Goal: Find specific page/section: Find specific page/section

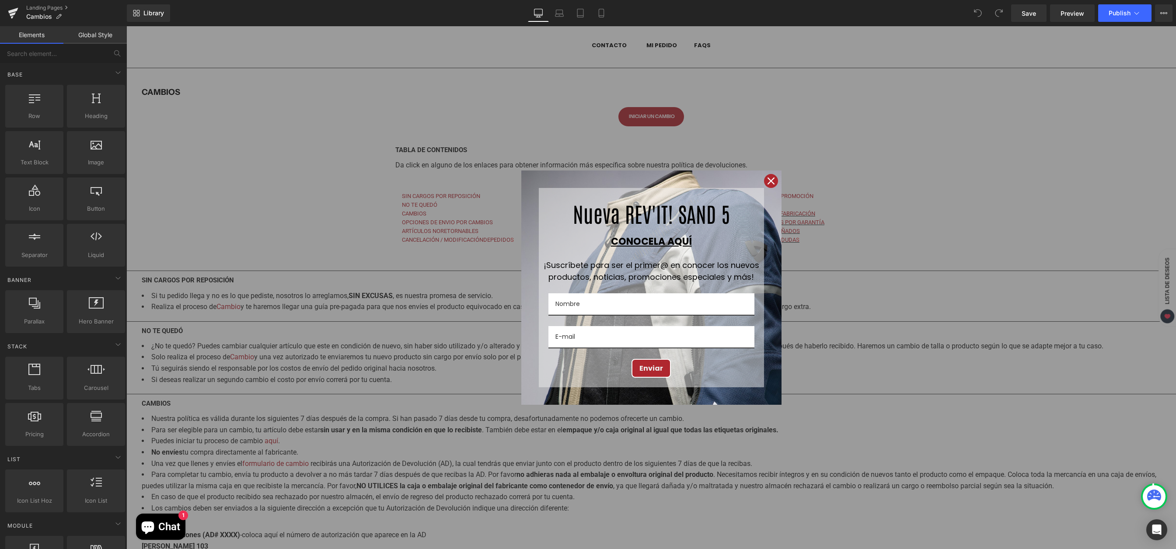
scroll to position [424, 0]
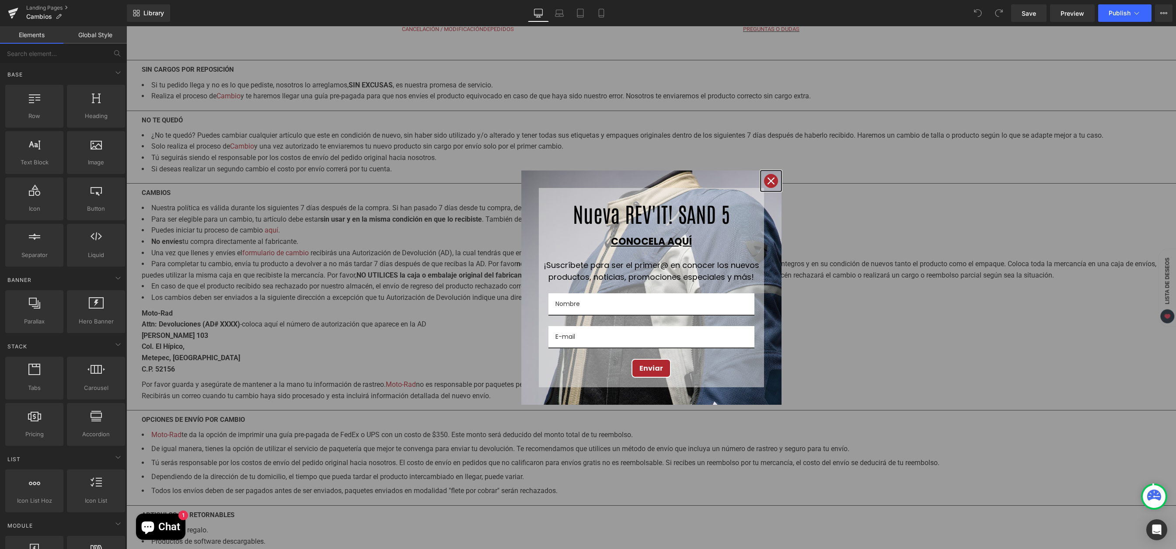
click at [769, 179] on icon "close icon" at bounding box center [770, 181] width 7 height 7
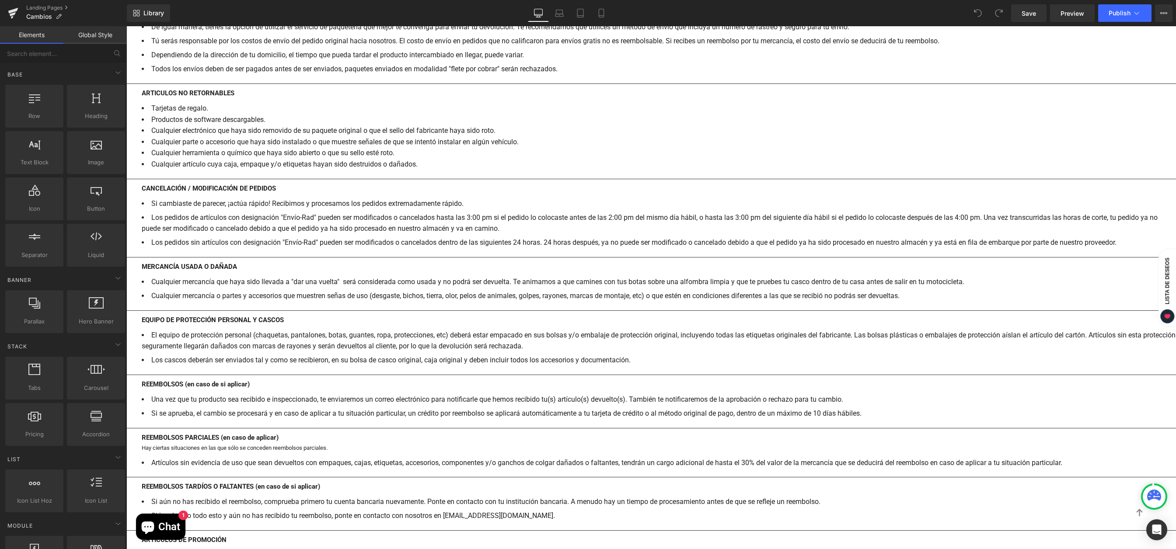
scroll to position [892, 0]
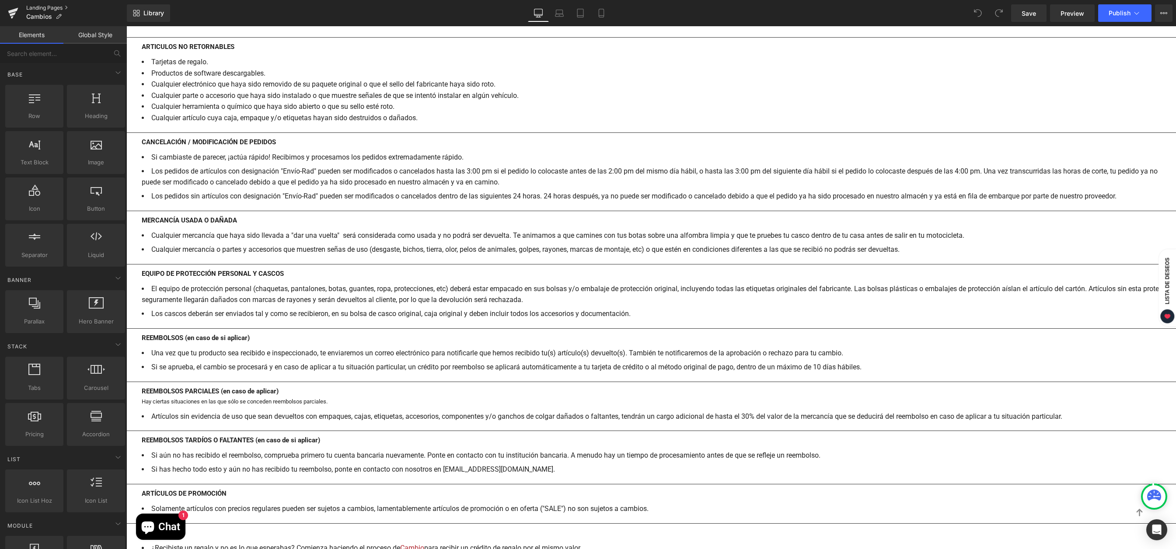
click at [51, 6] on link "Landing Pages" at bounding box center [76, 7] width 101 height 7
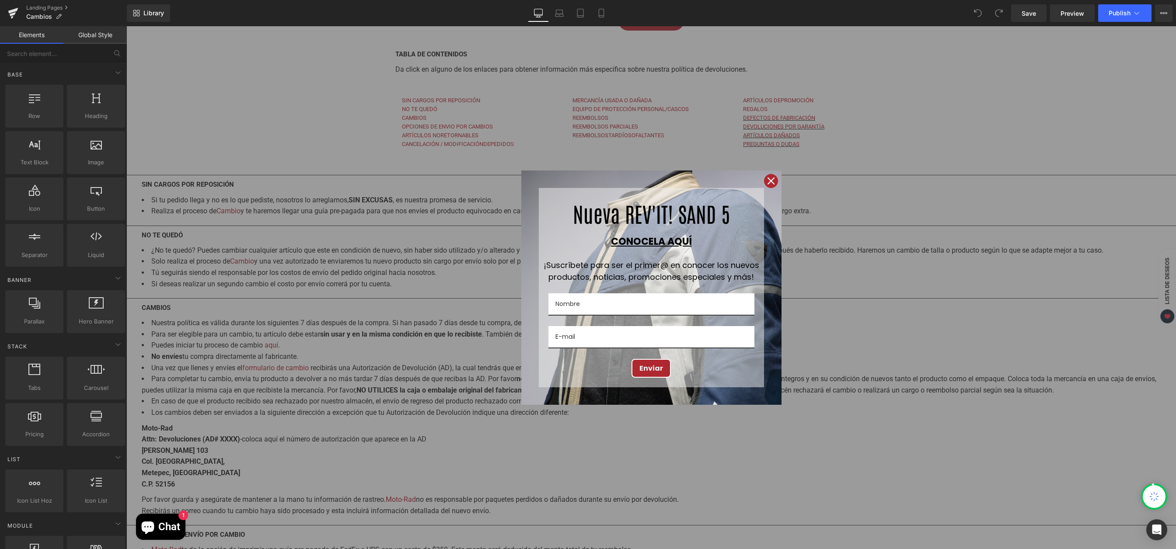
scroll to position [321, 0]
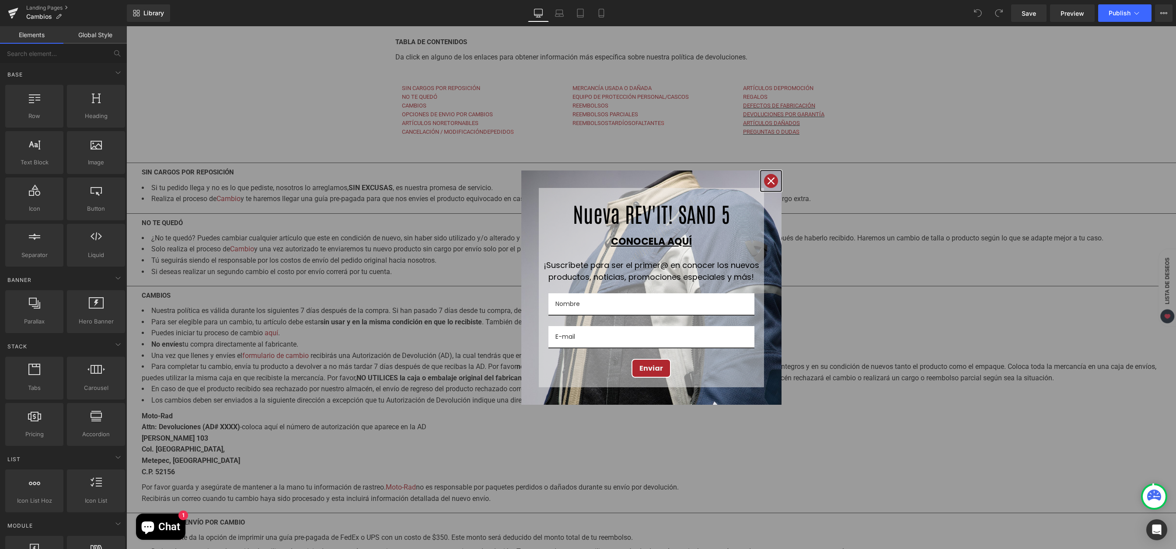
click at [769, 182] on icon "close icon" at bounding box center [770, 181] width 7 height 7
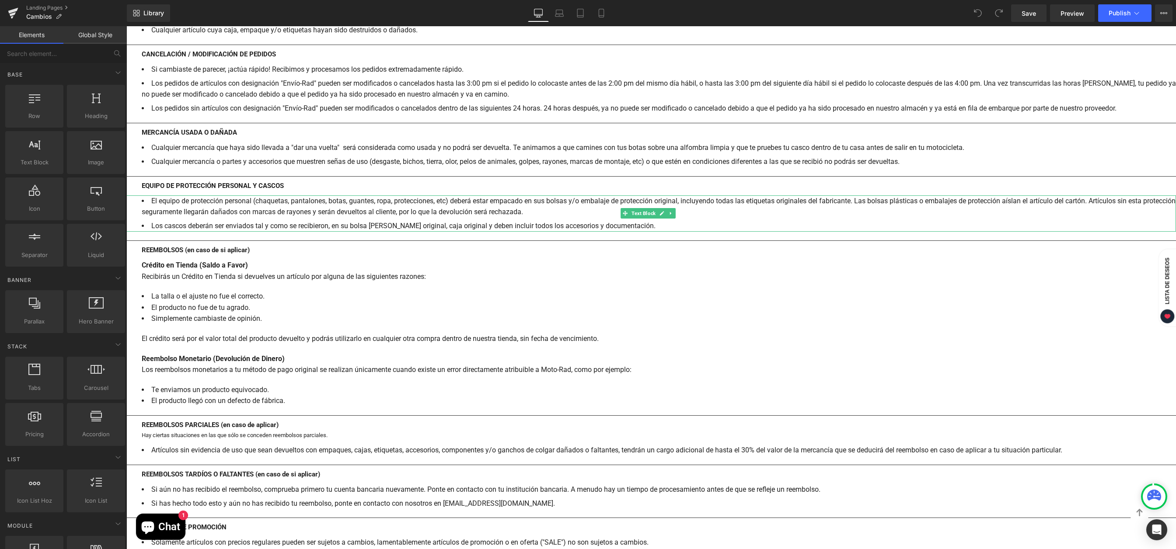
scroll to position [990, 0]
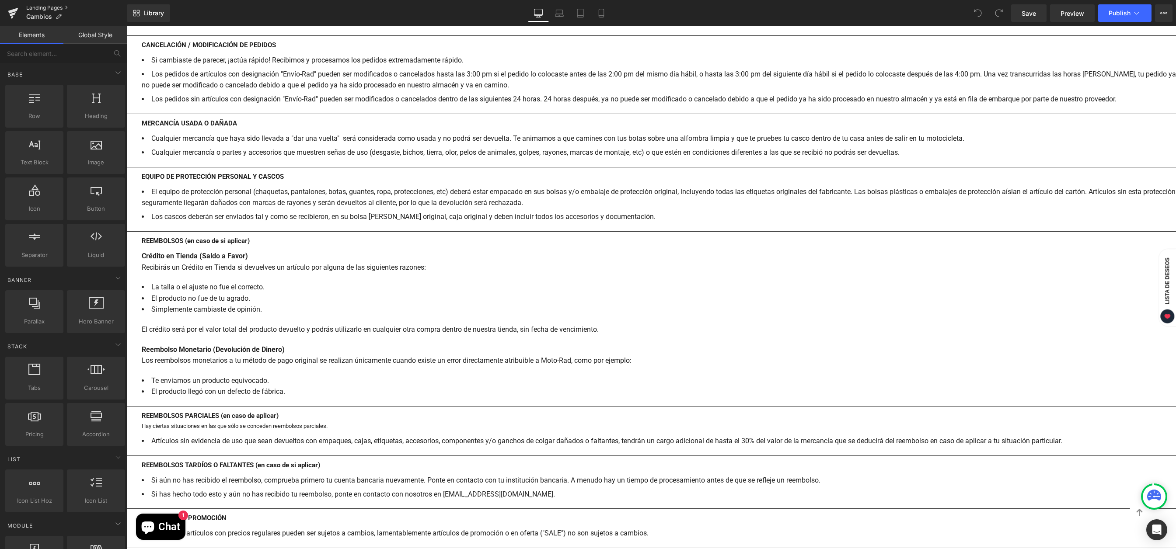
click at [57, 8] on link "Landing Pages" at bounding box center [76, 7] width 101 height 7
